Goal: Find specific page/section: Locate a particular part of the current website

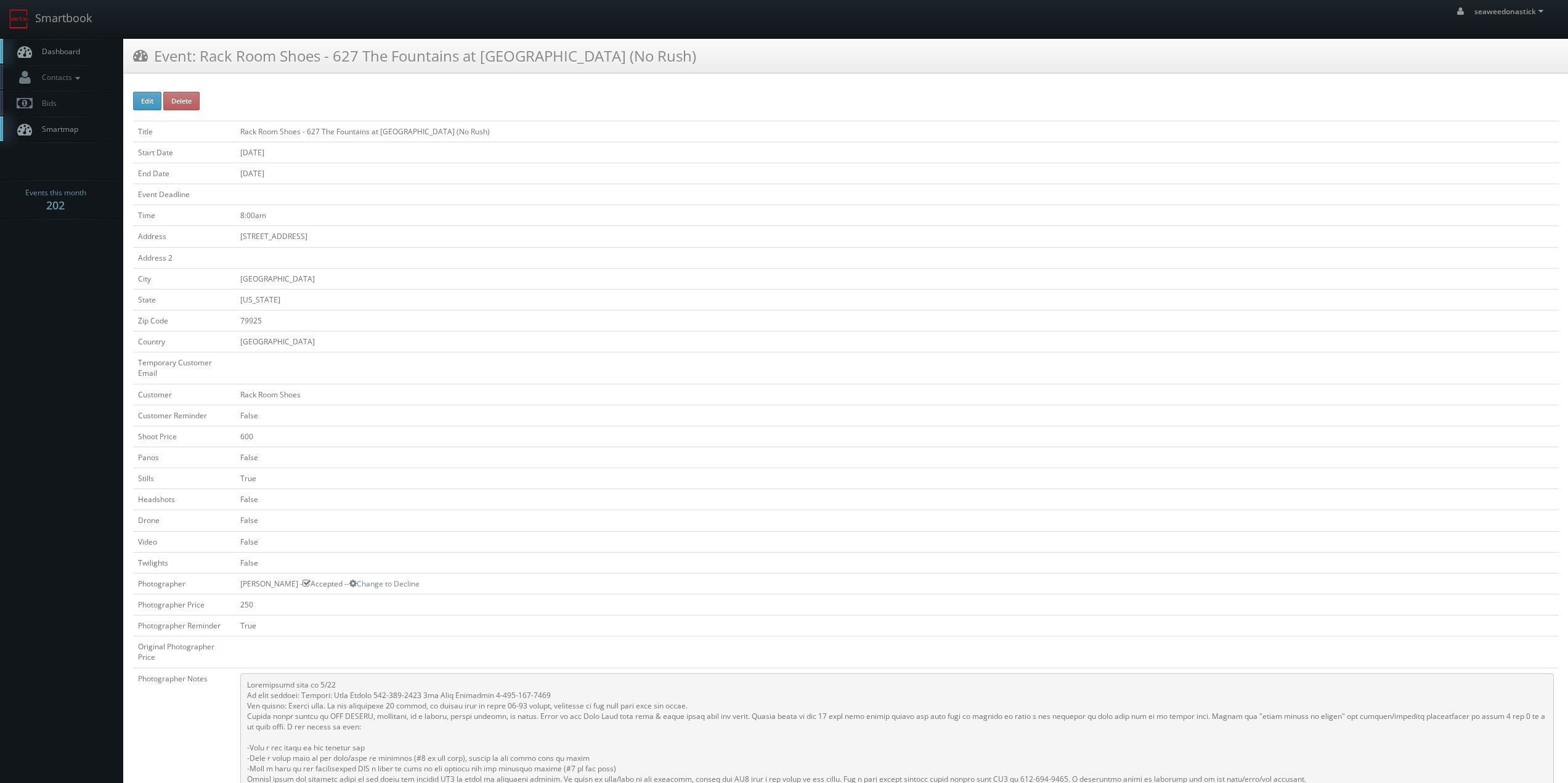
click at [50, 52] on span "Dashboard" at bounding box center [57, 51] width 44 height 11
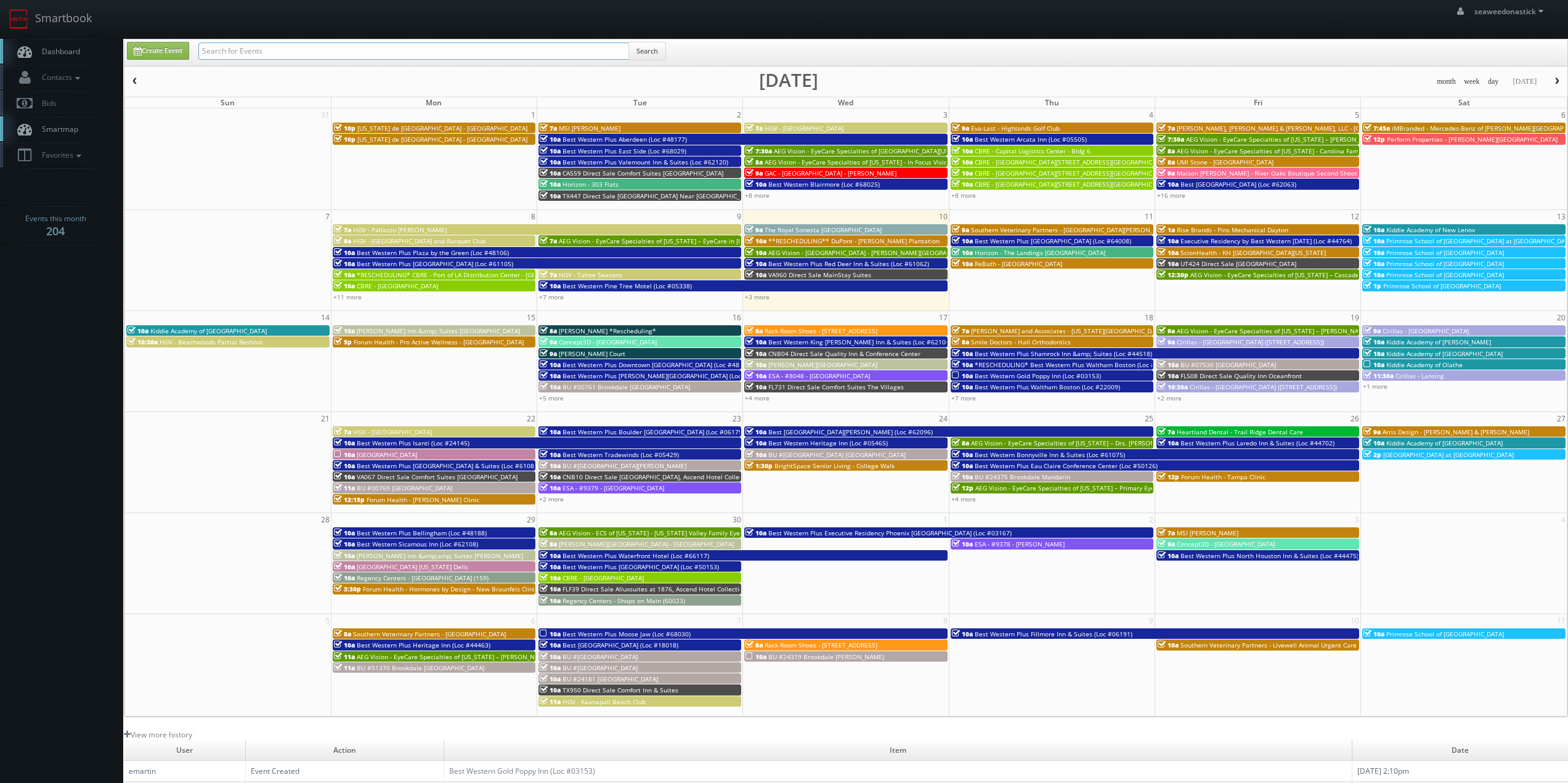
click at [279, 45] on input "text" at bounding box center [413, 51] width 430 height 18
paste input "(08-25-25) Red Roof Inn - 432 Red Roof Inn Dumas"
click at [243, 51] on input "(08-25-25) Red Roof Inn - 432 Red Roof Inn Dumas" at bounding box center [413, 51] width 430 height 18
drag, startPoint x: 243, startPoint y: 51, endPoint x: 160, endPoint y: 58, distance: 83.3
click at [162, 58] on div "Create Event (08-25-25) Red Roof Inn - 432 Red Roof Inn Dumas Search" at bounding box center [846, 54] width 1459 height 24
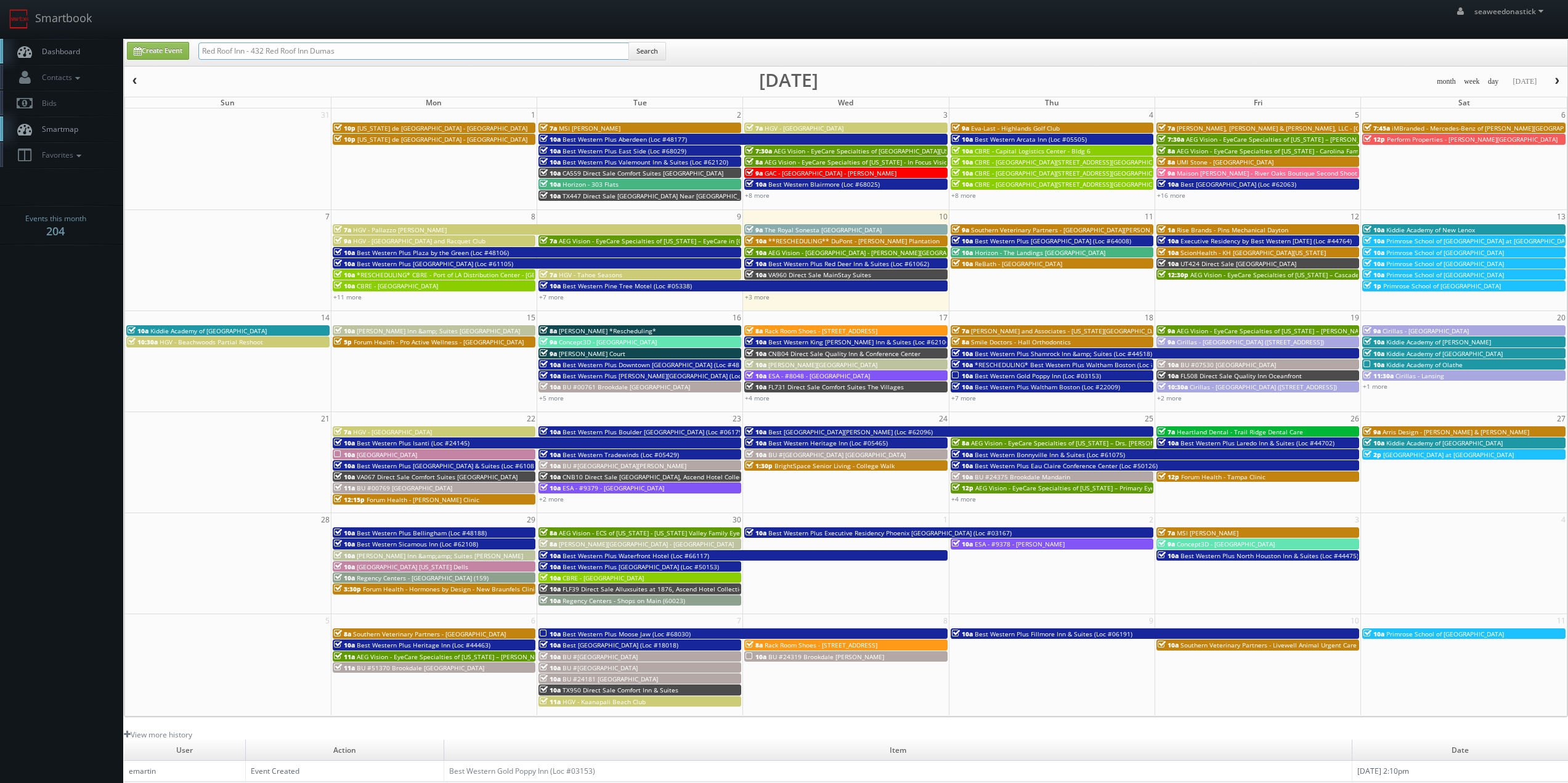
type input "Red Roof Inn - 432 Red Roof Inn Dumas"
click at [645, 47] on button "Search" at bounding box center [647, 51] width 37 height 19
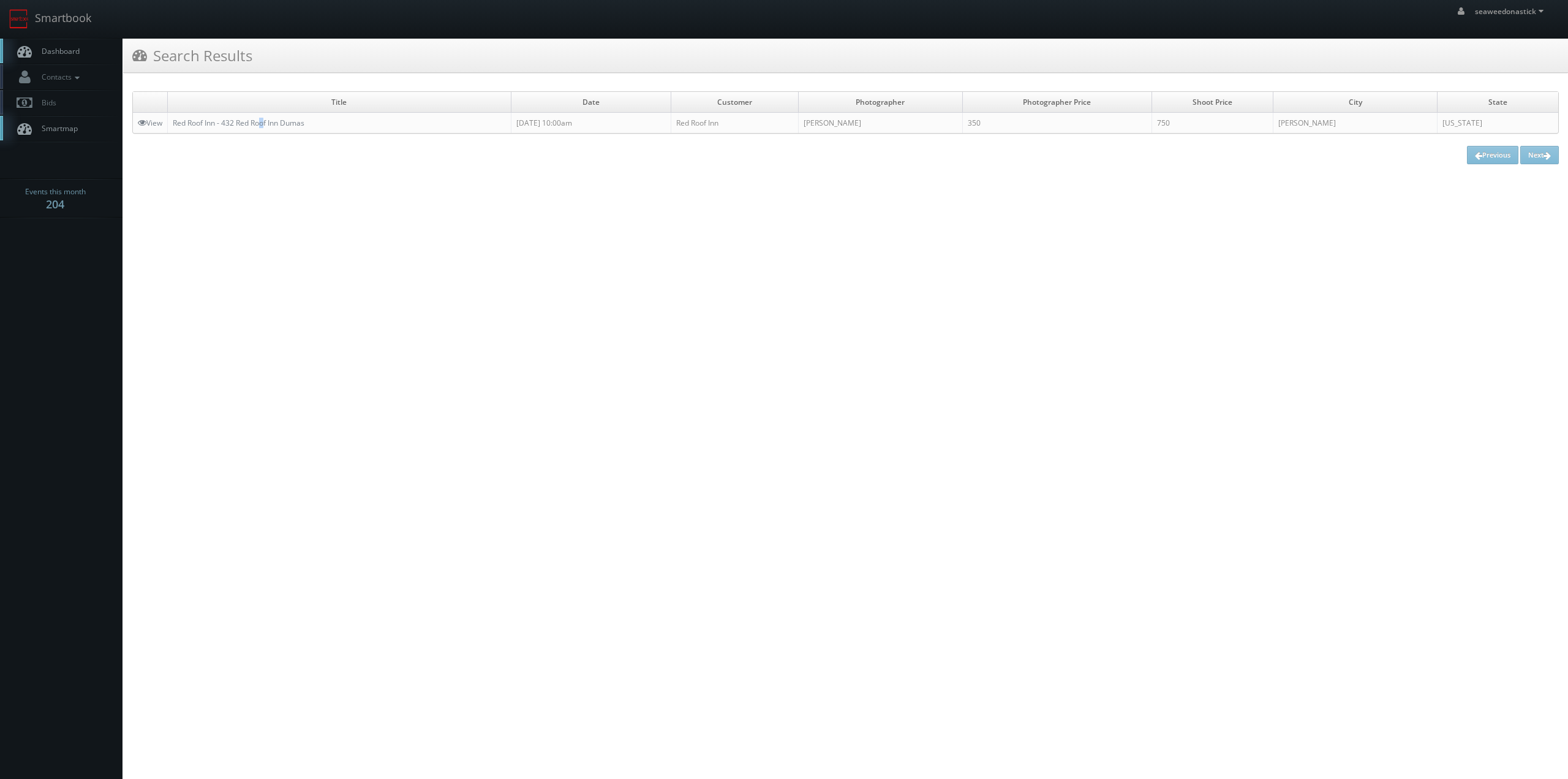
click at [264, 129] on td "Red Roof Inn - 432 Red Roof Inn Dumas" at bounding box center [339, 122] width 344 height 21
click at [255, 123] on link "Red Roof Inn - 432 Red Roof Inn Dumas" at bounding box center [238, 122] width 131 height 11
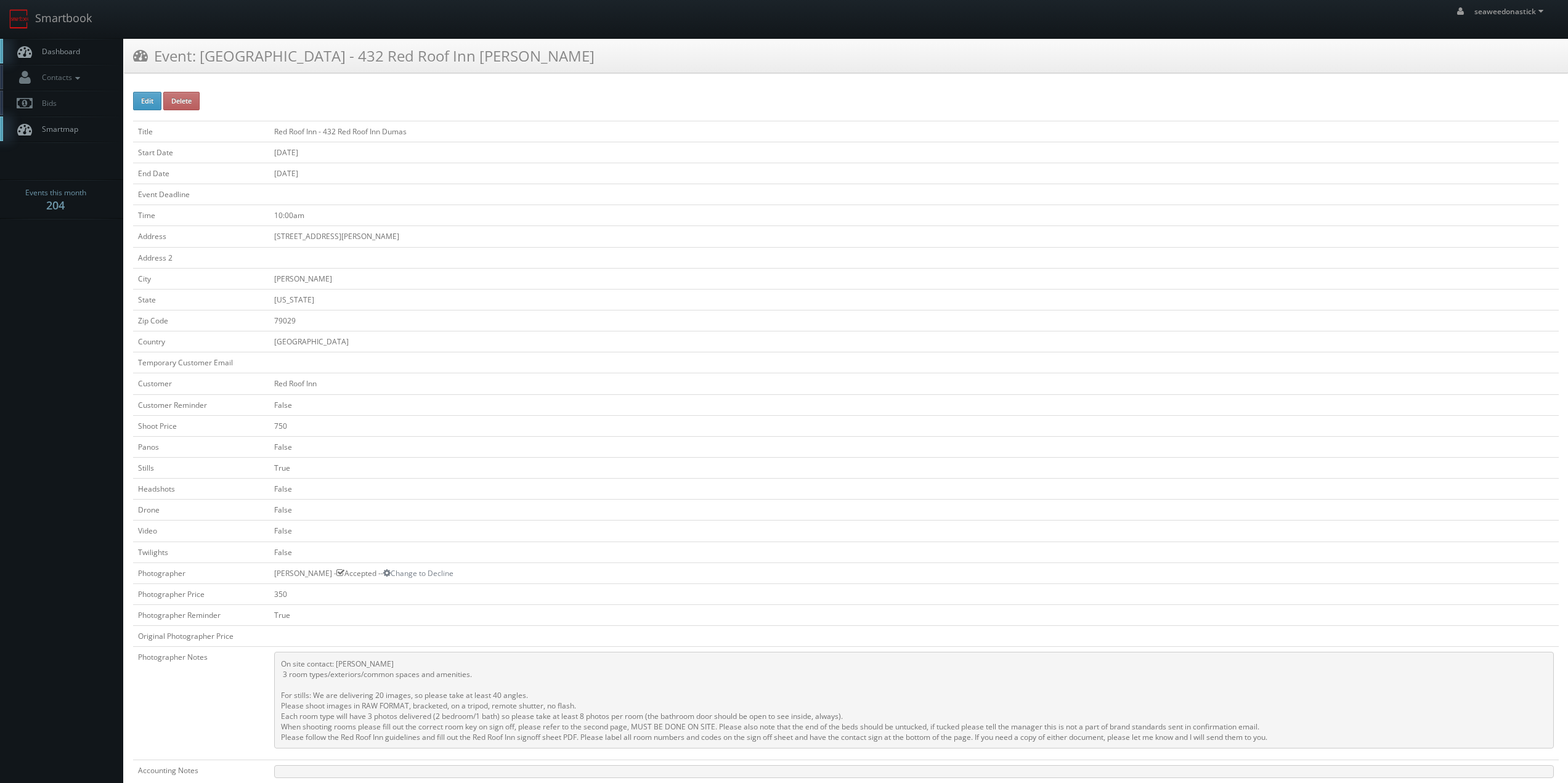
click at [602, 313] on td "79029" at bounding box center [913, 320] width 1289 height 21
click at [621, 323] on td "79029" at bounding box center [913, 320] width 1289 height 21
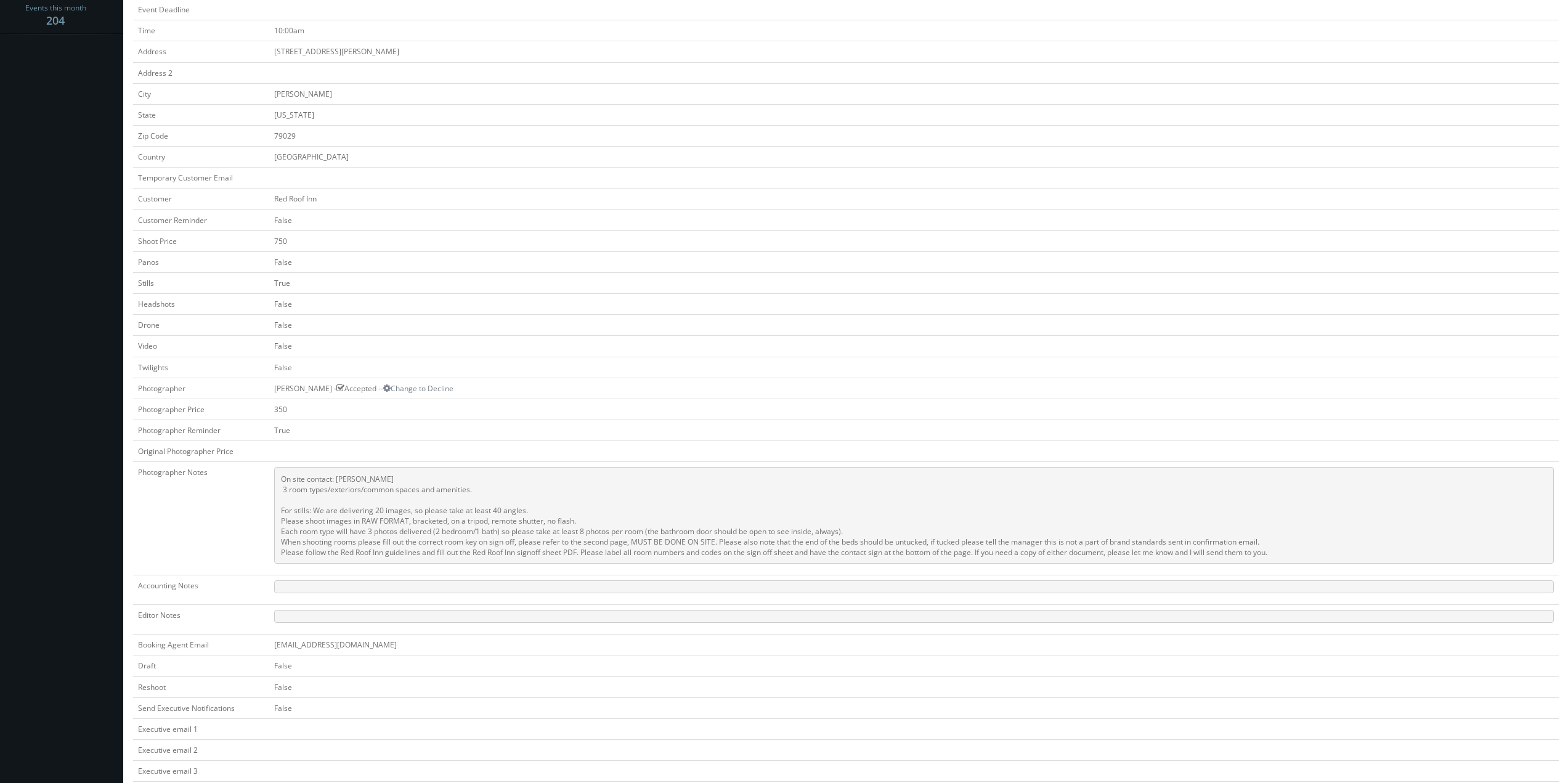
click at [407, 510] on pre "On site contact: [PERSON_NAME] 3 room types/exteriors/common spaces and ameniti…" at bounding box center [913, 515] width 1279 height 97
click at [662, 353] on td "False" at bounding box center [913, 346] width 1289 height 21
